Goal: Transaction & Acquisition: Purchase product/service

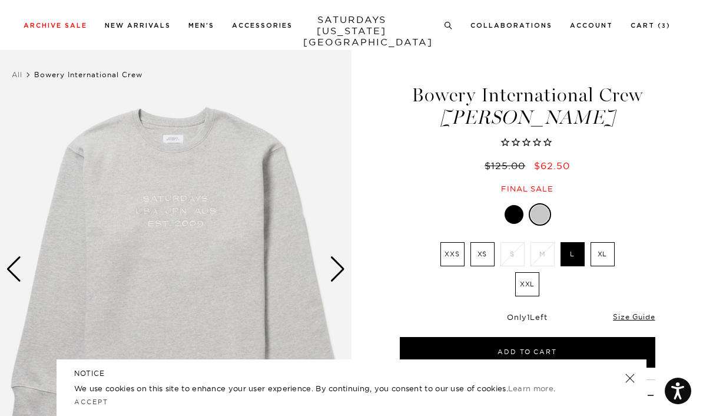
scroll to position [34, 0]
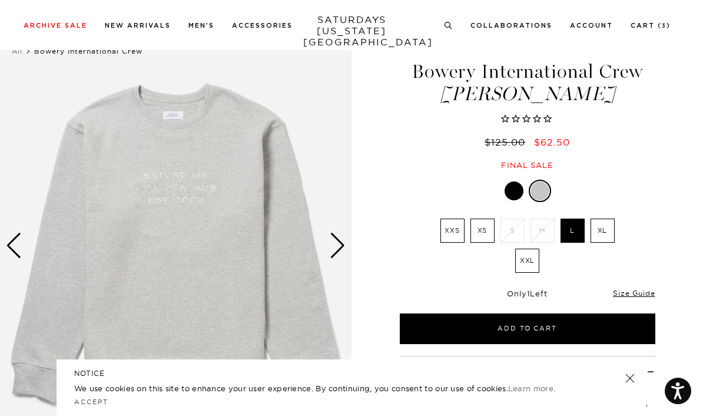
click at [339, 239] on div "Next slide" at bounding box center [338, 246] width 16 height 26
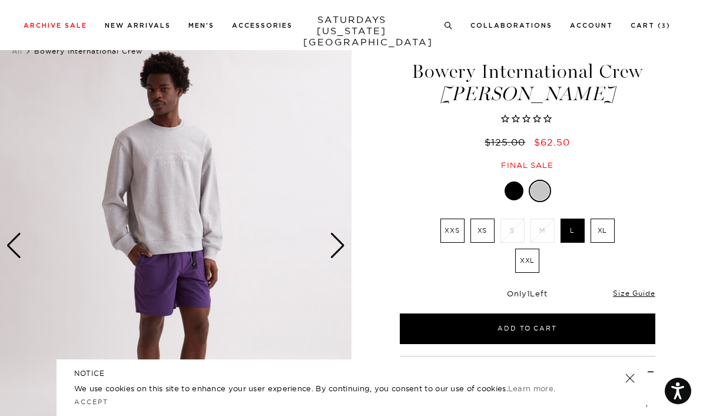
click at [344, 243] on div "Next slide" at bounding box center [338, 246] width 16 height 26
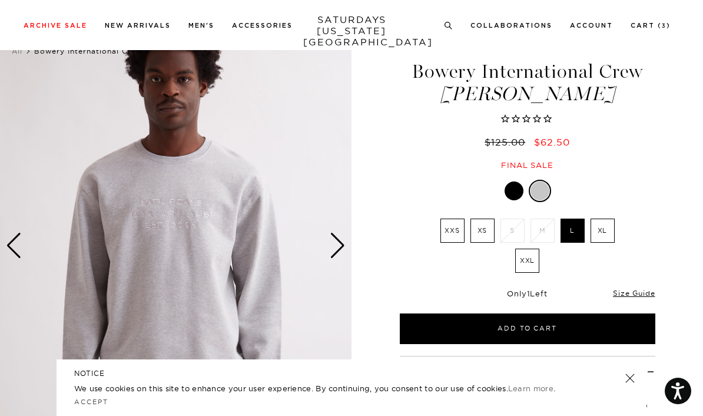
click at [339, 247] on div "Next slide" at bounding box center [338, 246] width 16 height 26
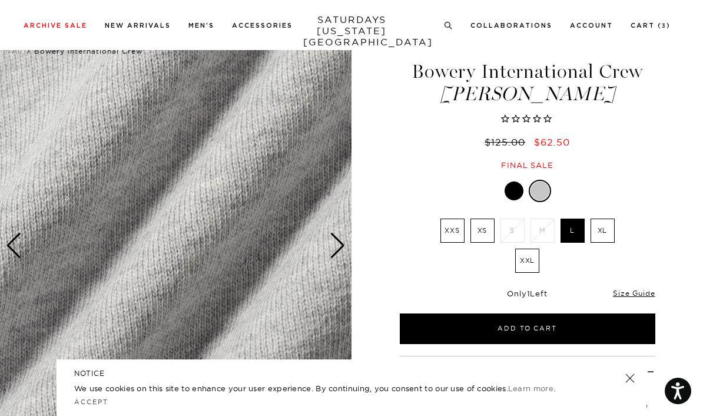
click at [141, 25] on li "New Arrivals" at bounding box center [138, 24] width 66 height 11
click at [117, 28] on link "New Arrivals" at bounding box center [138, 25] width 66 height 6
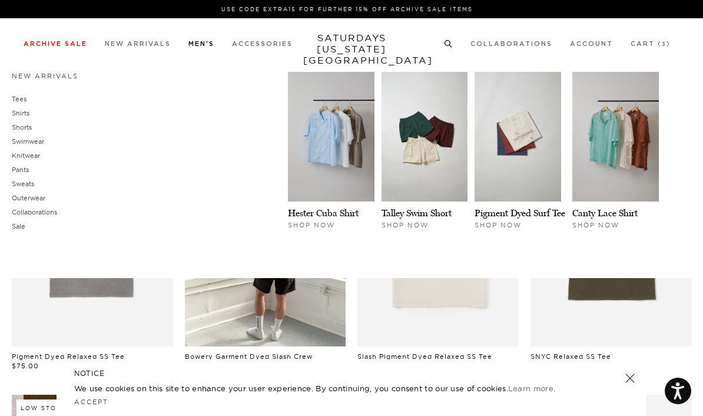
click at [33, 157] on link "Knitwear" at bounding box center [26, 155] width 28 height 8
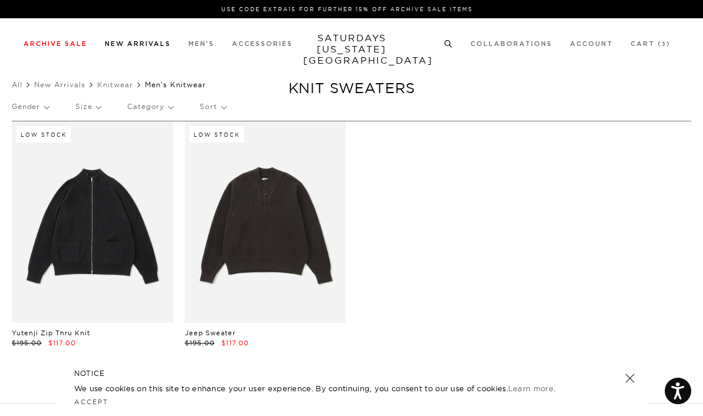
click at [127, 47] on link "New Arrivals" at bounding box center [138, 44] width 66 height 6
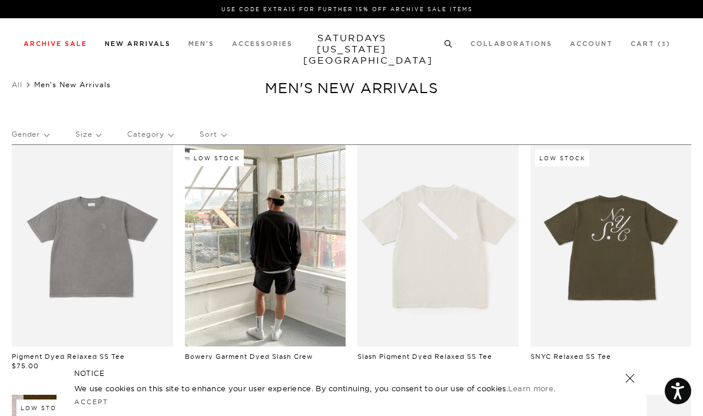
click at [121, 45] on link "New Arrivals" at bounding box center [138, 44] width 66 height 6
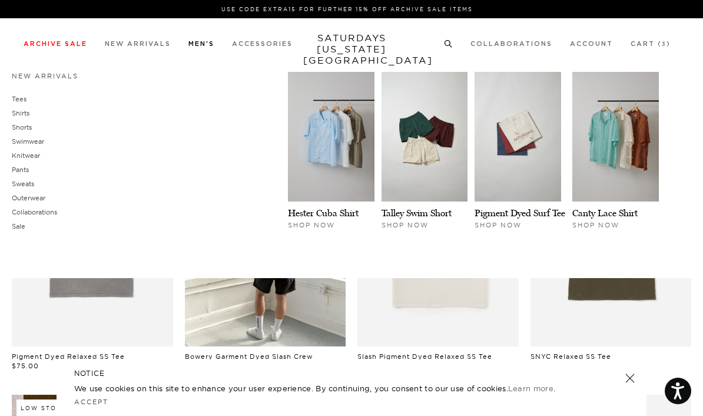
click at [21, 183] on link "Sweats" at bounding box center [23, 184] width 22 height 8
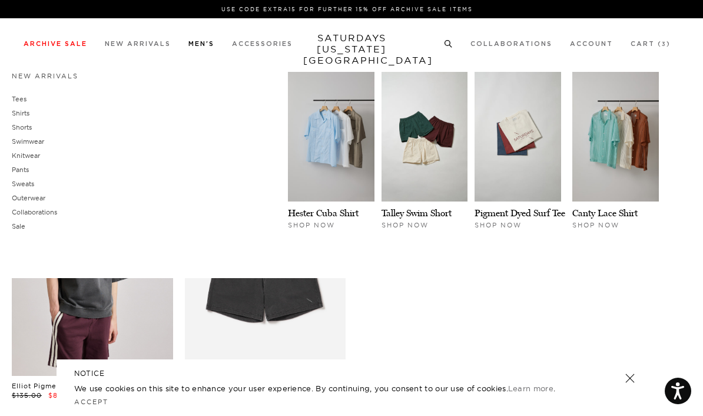
click at [22, 99] on link "Tees" at bounding box center [19, 99] width 15 height 8
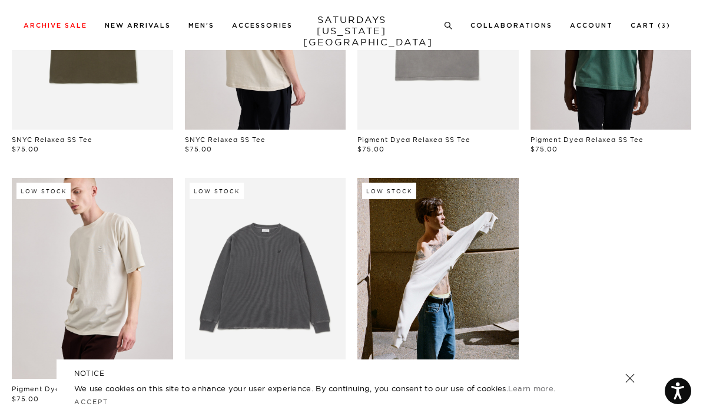
scroll to position [482, 0]
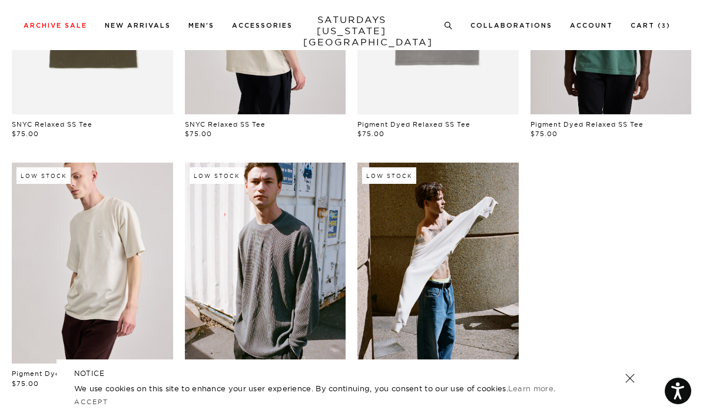
click at [290, 216] on link at bounding box center [265, 264] width 161 height 202
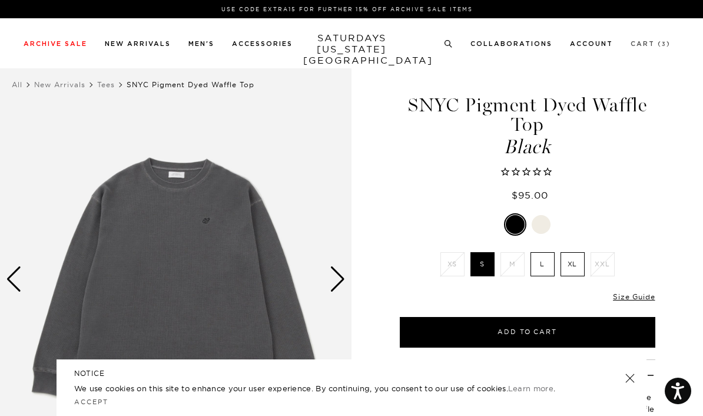
click at [650, 47] on link "Cart ( 3 )" at bounding box center [651, 44] width 40 height 6
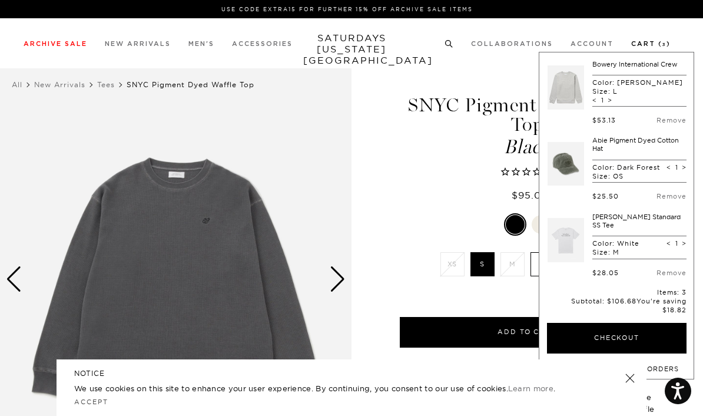
click at [564, 95] on link at bounding box center [566, 87] width 37 height 55
